Goal: Task Accomplishment & Management: Use online tool/utility

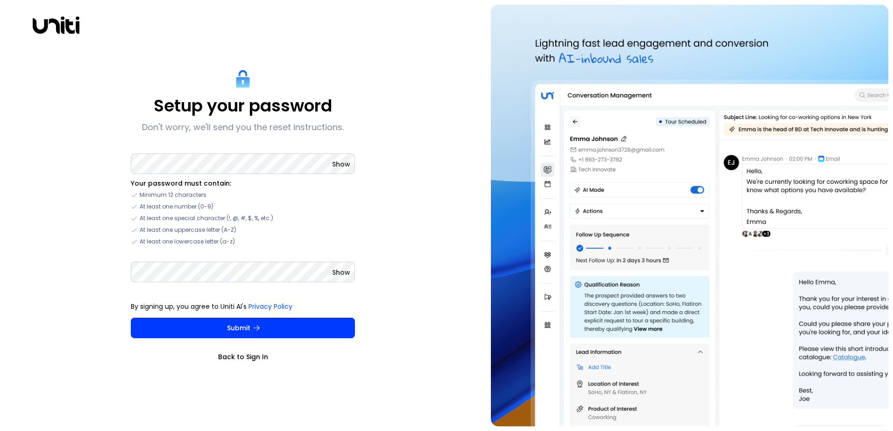
click at [249, 354] on link "Back to Sign In" at bounding box center [243, 356] width 224 height 9
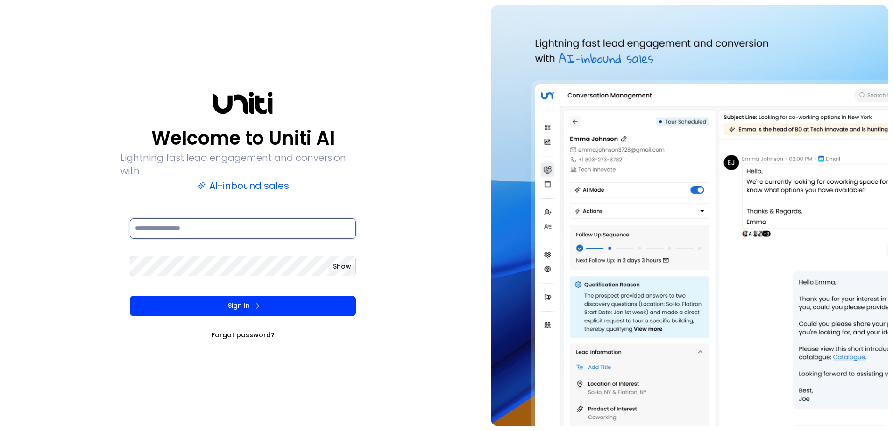
type input "**********"
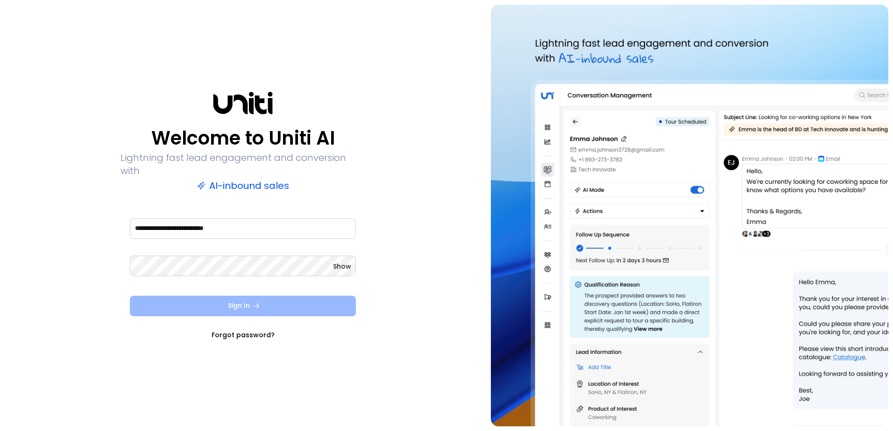
click at [279, 300] on button "Sign In" at bounding box center [243, 306] width 226 height 21
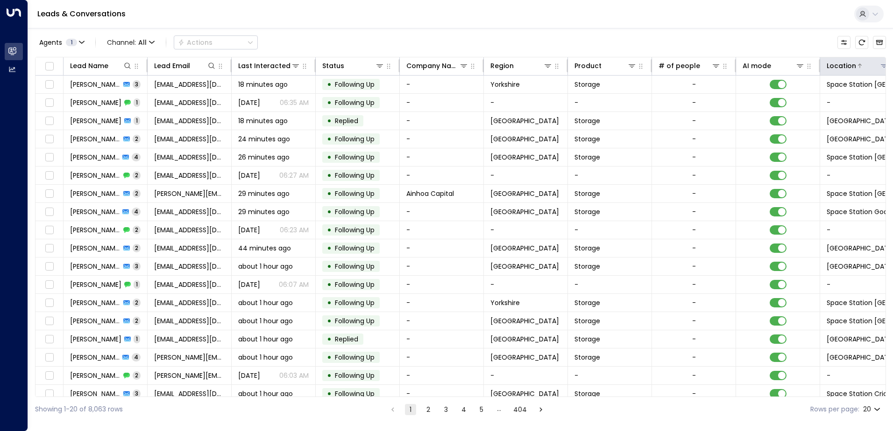
click at [831, 65] on div "Location" at bounding box center [840, 65] width 29 height 11
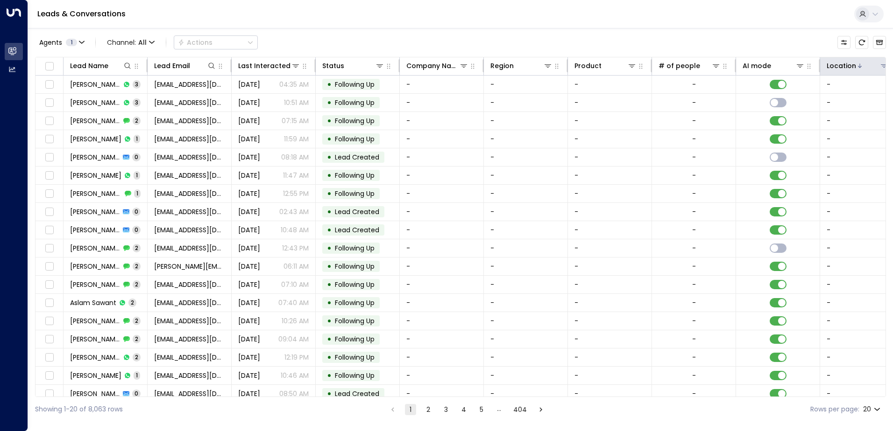
click at [831, 65] on div "Location" at bounding box center [840, 65] width 29 height 11
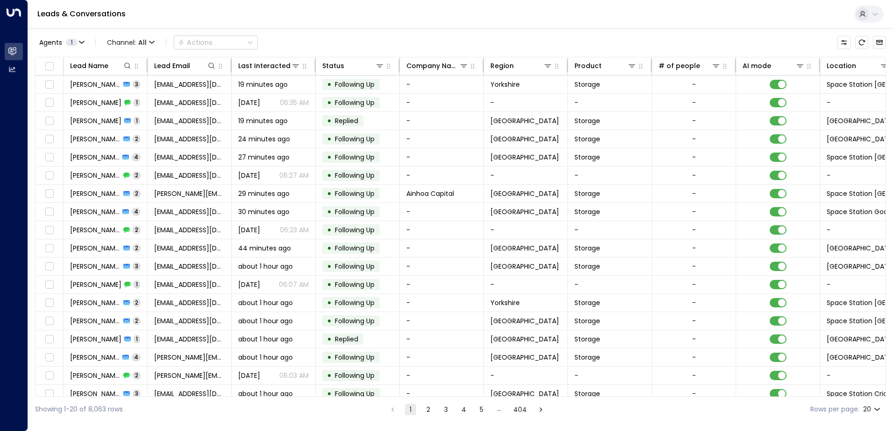
drag, startPoint x: 853, startPoint y: 63, endPoint x: 814, endPoint y: 42, distance: 44.7
click at [814, 42] on div "Agents 1 Channel: All Actions" at bounding box center [460, 43] width 851 height 20
click at [846, 39] on icon "Customize" at bounding box center [843, 42] width 7 height 7
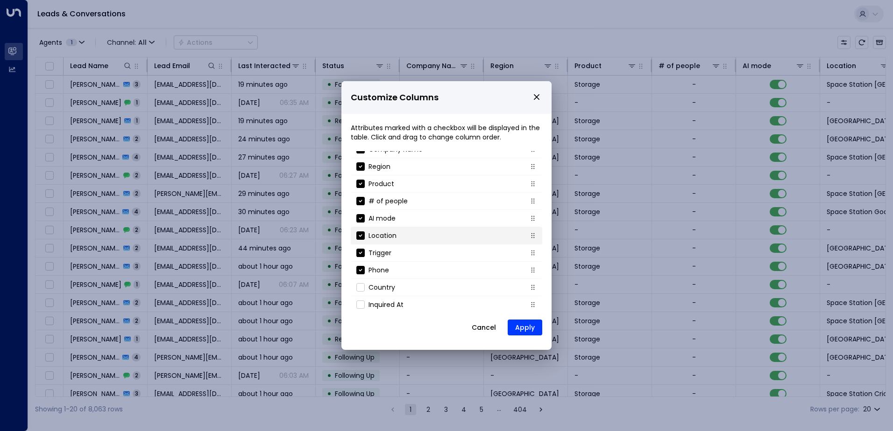
scroll to position [83, 0]
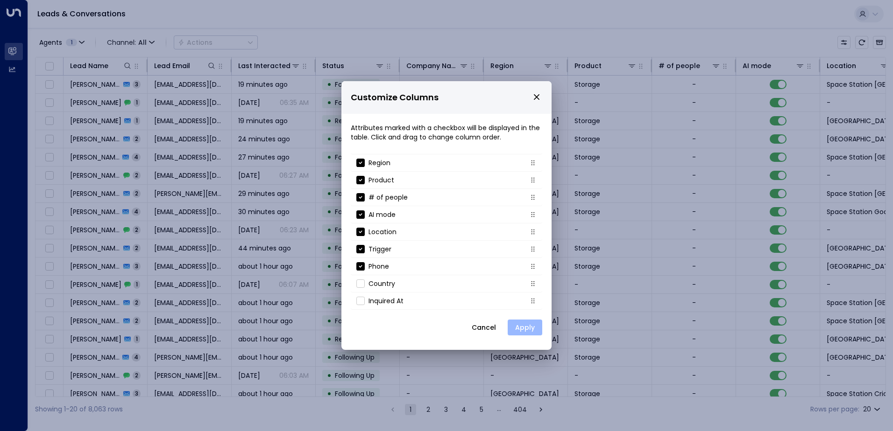
click at [524, 323] on button "Apply" at bounding box center [524, 328] width 35 height 16
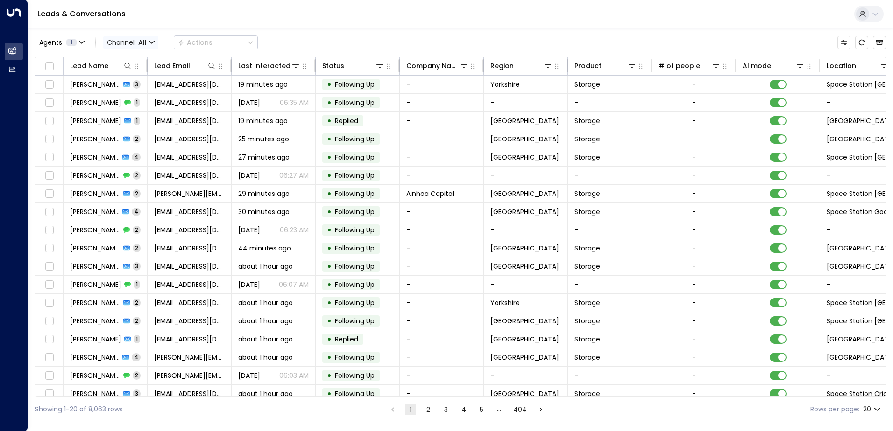
click at [134, 45] on span "Channel: All" at bounding box center [130, 42] width 55 height 13
click at [309, 44] on div at bounding box center [446, 215] width 893 height 431
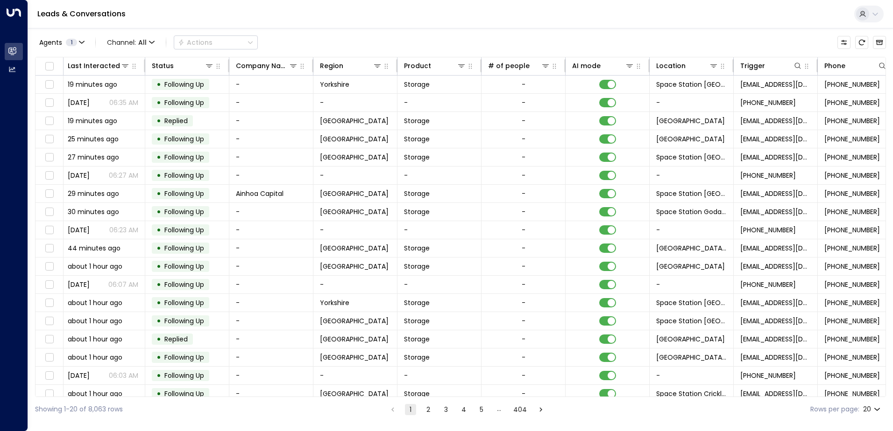
scroll to position [0, 190]
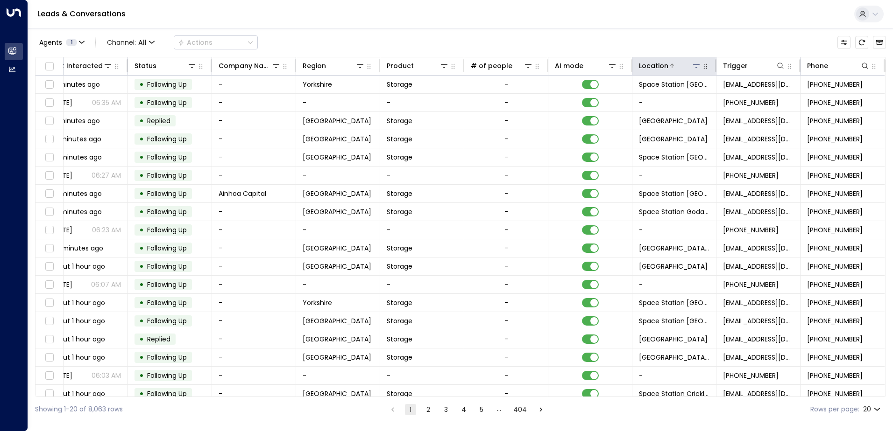
click at [694, 66] on icon at bounding box center [696, 65] width 7 height 3
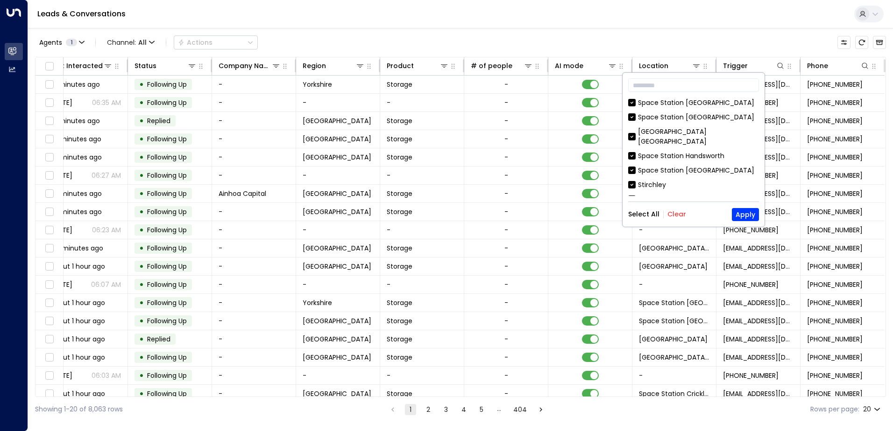
click at [665, 116] on div "Space Station [GEOGRAPHIC_DATA]" at bounding box center [696, 118] width 116 height 10
click at [669, 131] on div "[GEOGRAPHIC_DATA] [GEOGRAPHIC_DATA]" at bounding box center [698, 137] width 121 height 20
click at [671, 151] on div "Space Station Handsworth" at bounding box center [681, 156] width 86 height 10
click at [668, 166] on div "Space Station [GEOGRAPHIC_DATA]" at bounding box center [696, 171] width 116 height 10
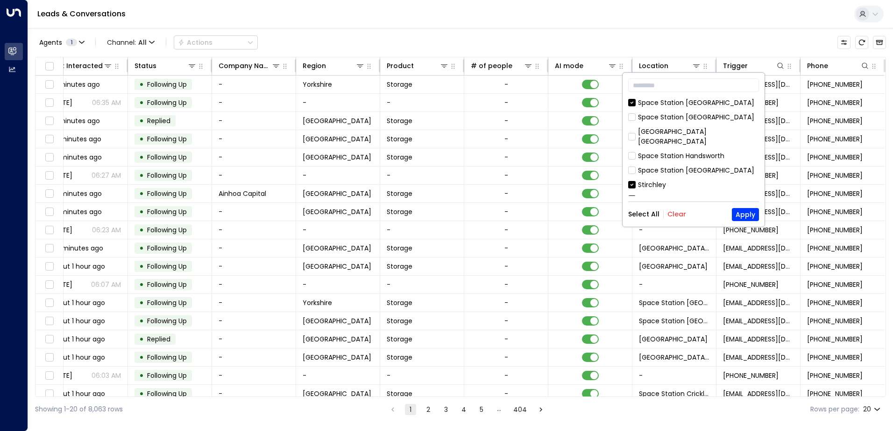
click at [657, 180] on div "Stirchley" at bounding box center [652, 185] width 28 height 10
click at [659, 195] on div "Wakefield" at bounding box center [654, 200] width 32 height 10
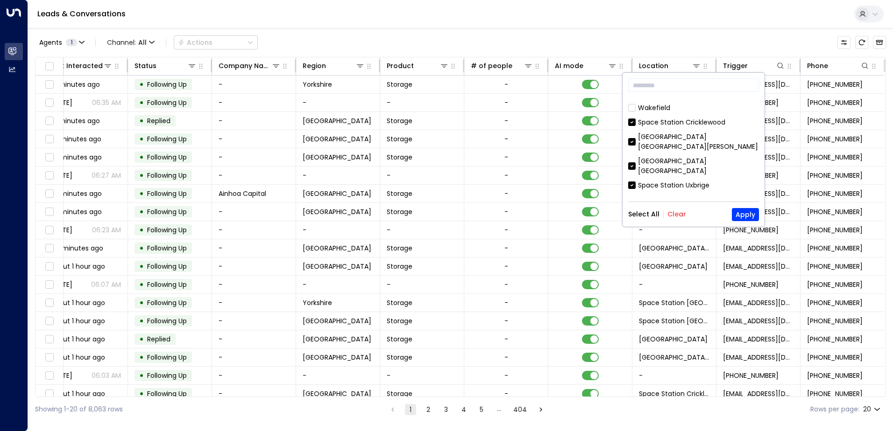
scroll to position [93, 0]
click at [662, 179] on div "Space Station Uxbrige" at bounding box center [673, 184] width 71 height 10
click at [666, 193] on div "[GEOGRAPHIC_DATA] [GEOGRAPHIC_DATA]" at bounding box center [698, 203] width 121 height 20
click at [661, 218] on div "[GEOGRAPHIC_DATA]" at bounding box center [672, 223] width 69 height 10
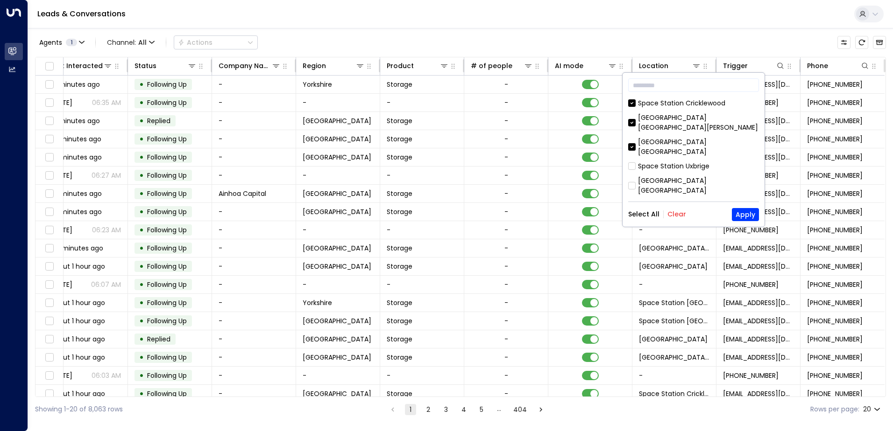
scroll to position [140, 0]
click at [666, 185] on div "[GEOGRAPHIC_DATA]" at bounding box center [672, 190] width 69 height 10
click at [664, 200] on div "Space Station Solihield" at bounding box center [675, 205] width 74 height 10
click at [667, 214] on div "Space Station Godalming" at bounding box center [680, 219] width 84 height 10
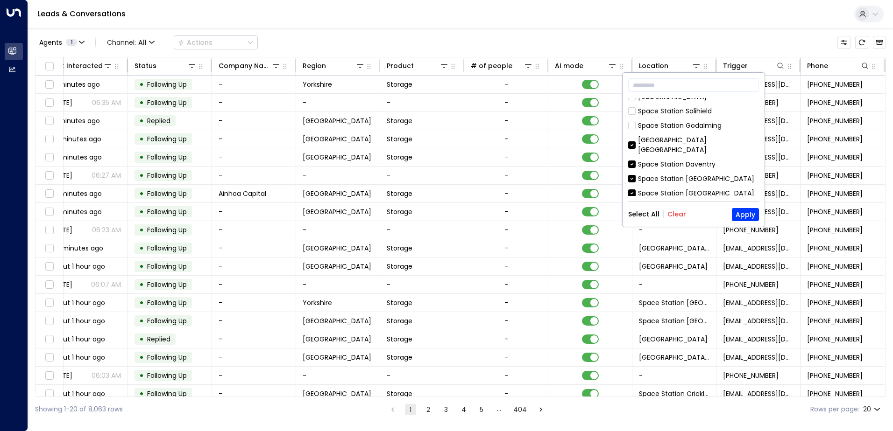
click at [676, 135] on div "[GEOGRAPHIC_DATA] [GEOGRAPHIC_DATA]" at bounding box center [698, 145] width 121 height 20
click at [676, 160] on div "Space Station Daventry" at bounding box center [676, 165] width 77 height 10
click at [674, 174] on div "Space Station [GEOGRAPHIC_DATA]" at bounding box center [696, 179] width 116 height 10
click at [672, 189] on div "Space Station [GEOGRAPHIC_DATA]" at bounding box center [696, 194] width 116 height 10
click at [673, 203] on div "Space Station [GEOGRAPHIC_DATA]" at bounding box center [696, 208] width 116 height 10
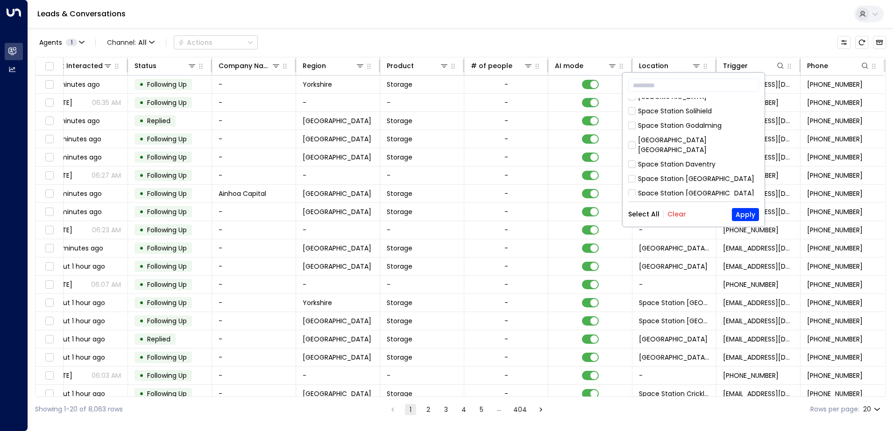
click at [664, 218] on div "Kings Heath" at bounding box center [657, 223] width 38 height 10
click at [675, 232] on div "[GEOGRAPHIC_DATA]" at bounding box center [672, 237] width 69 height 10
click at [667, 177] on div "Space Station [GEOGRAPHIC_DATA]" at bounding box center [696, 182] width 116 height 10
click at [663, 192] on div "Doncaster" at bounding box center [655, 197] width 34 height 10
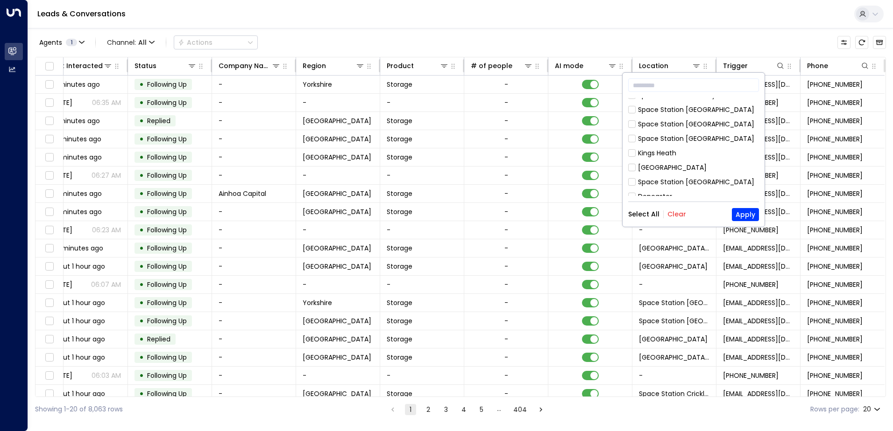
drag, startPoint x: 675, startPoint y: 159, endPoint x: 670, endPoint y: 167, distance: 8.8
click at [675, 206] on div "[GEOGRAPHIC_DATA]" at bounding box center [672, 211] width 69 height 10
click at [667, 171] on div "[GEOGRAPHIC_DATA] [GEOGRAPHIC_DATA] [GEOGRAPHIC_DATA] [GEOGRAPHIC_DATA] [GEOGRA…" at bounding box center [693, 147] width 131 height 98
click at [667, 221] on div "[GEOGRAPHIC_DATA] [GEOGRAPHIC_DATA]" at bounding box center [698, 231] width 121 height 20
click at [672, 245] on div "Space Station [GEOGRAPHIC_DATA]" at bounding box center [696, 250] width 116 height 10
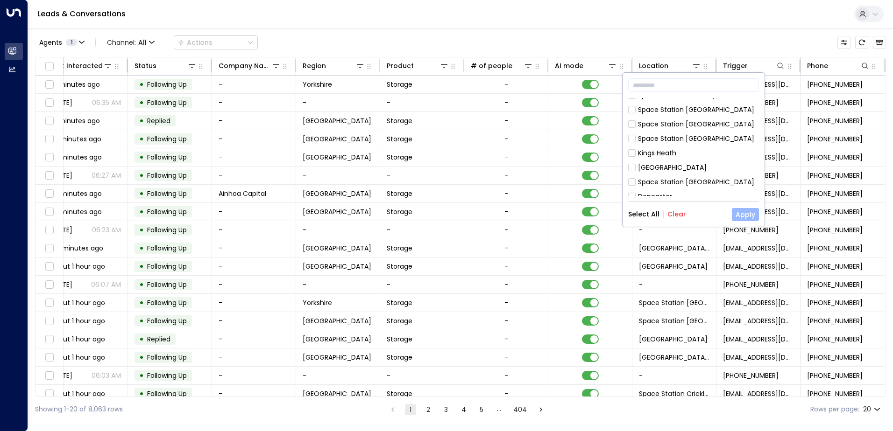
click at [741, 214] on button "Apply" at bounding box center [745, 214] width 27 height 13
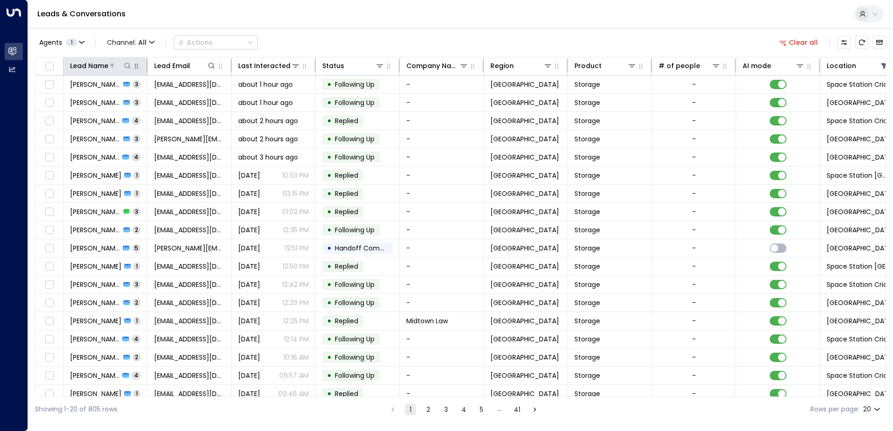
click at [130, 67] on icon at bounding box center [127, 65] width 7 height 7
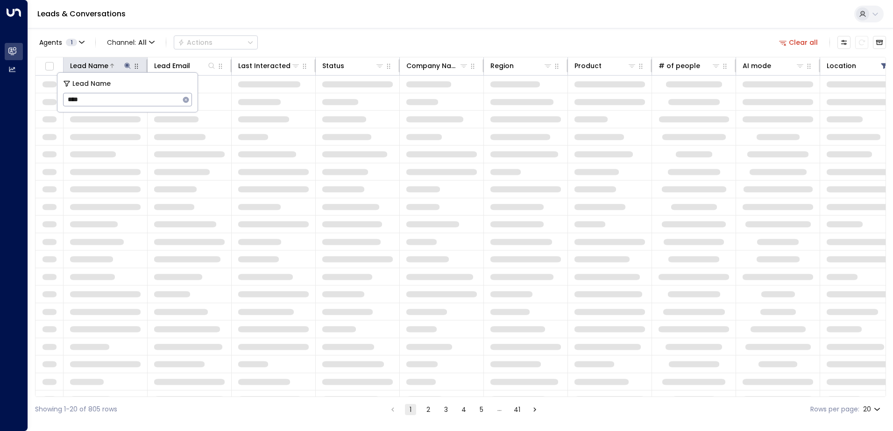
type input "****"
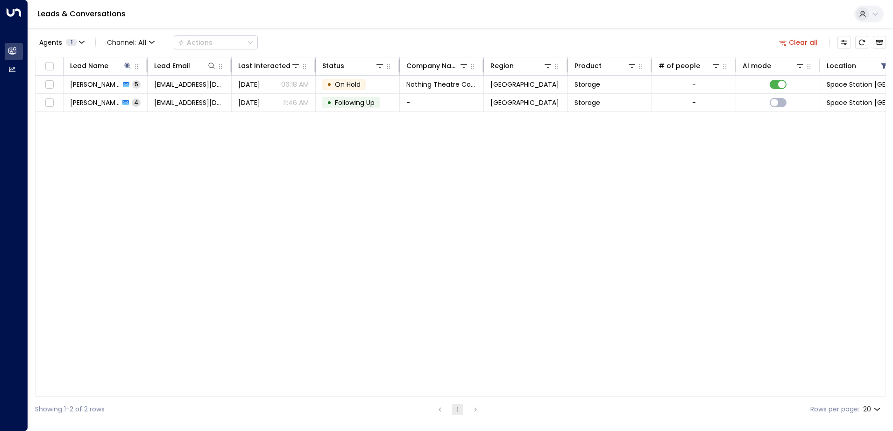
click at [257, 146] on div "Lead Name Lead Email Last Interacted Status Company Name Region Product # of pe…" at bounding box center [460, 227] width 851 height 340
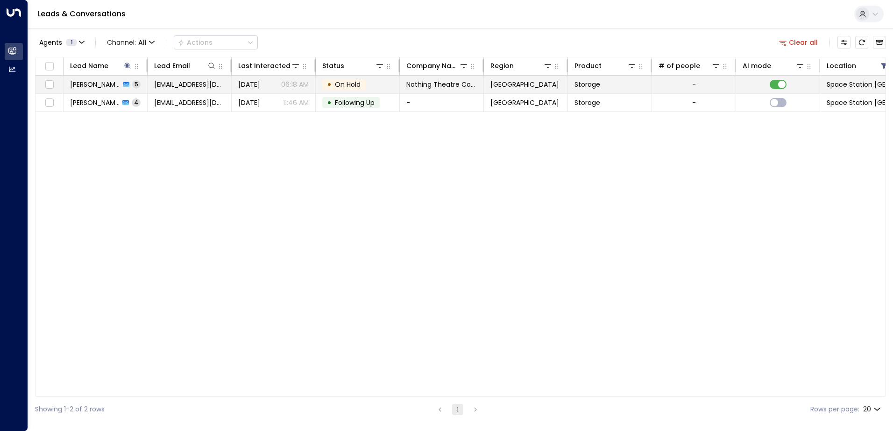
click at [349, 84] on span "On Hold" at bounding box center [348, 84] width 26 height 9
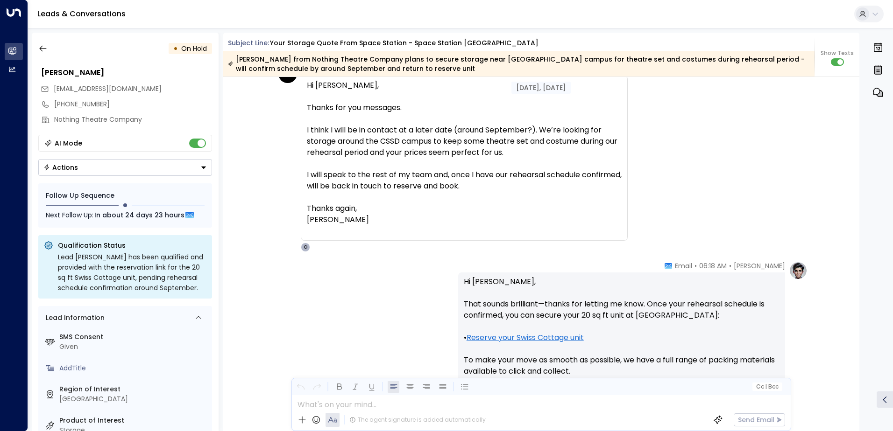
scroll to position [1455, 0]
